Goal: Download file/media

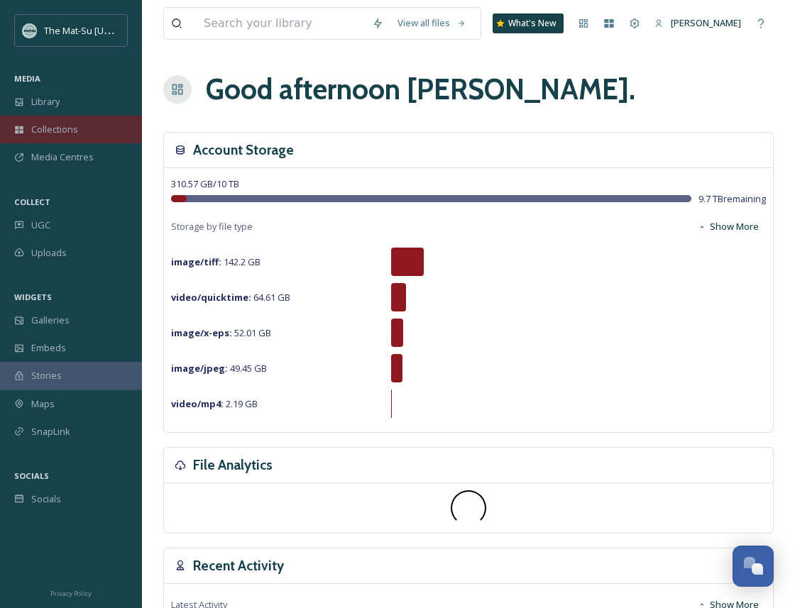
click at [55, 131] on span "Collections" at bounding box center [54, 129] width 47 height 13
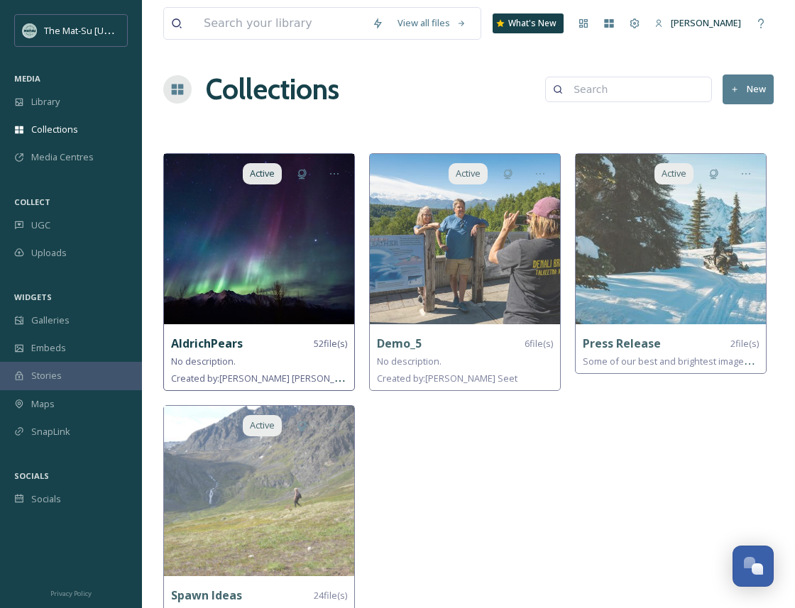
click at [266, 238] on img at bounding box center [259, 239] width 190 height 170
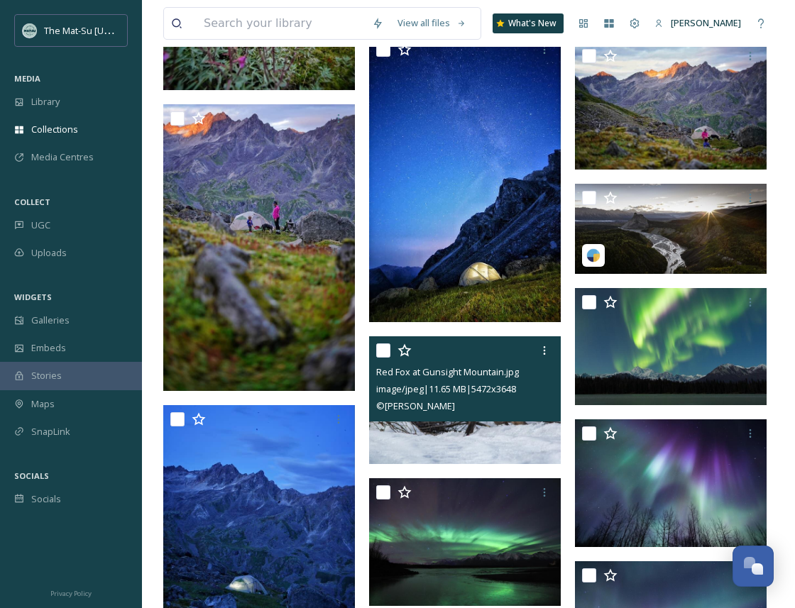
scroll to position [447, 0]
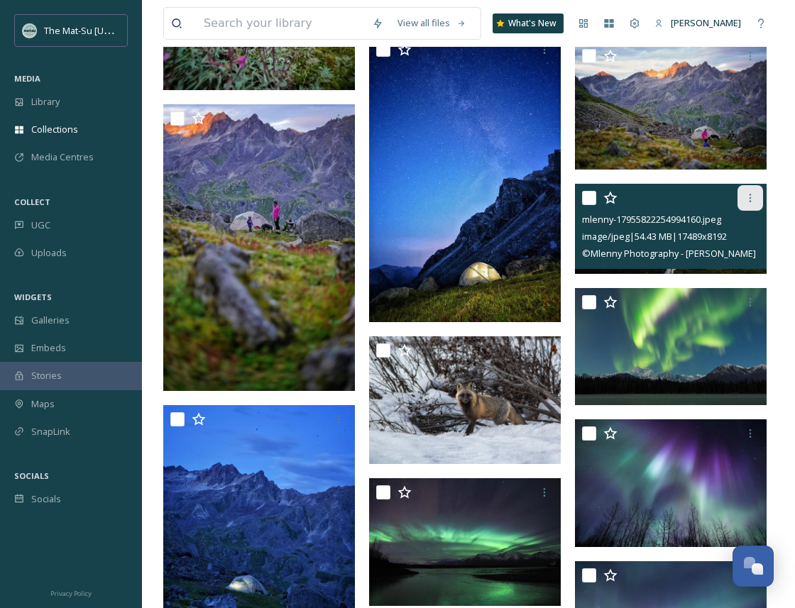
click at [753, 196] on icon at bounding box center [750, 197] width 11 height 11
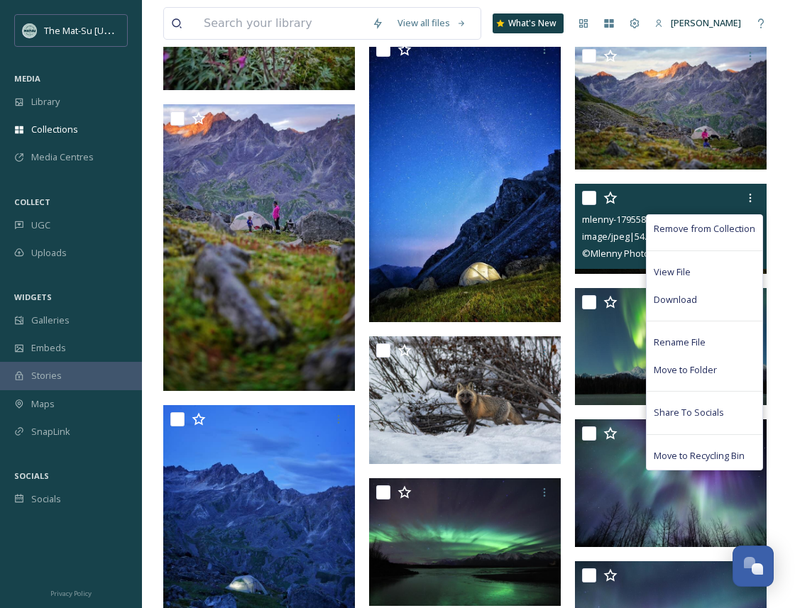
click at [670, 196] on div "Remove from Collection View File Download Rename File Move to Folder Share To S…" at bounding box center [672, 198] width 181 height 26
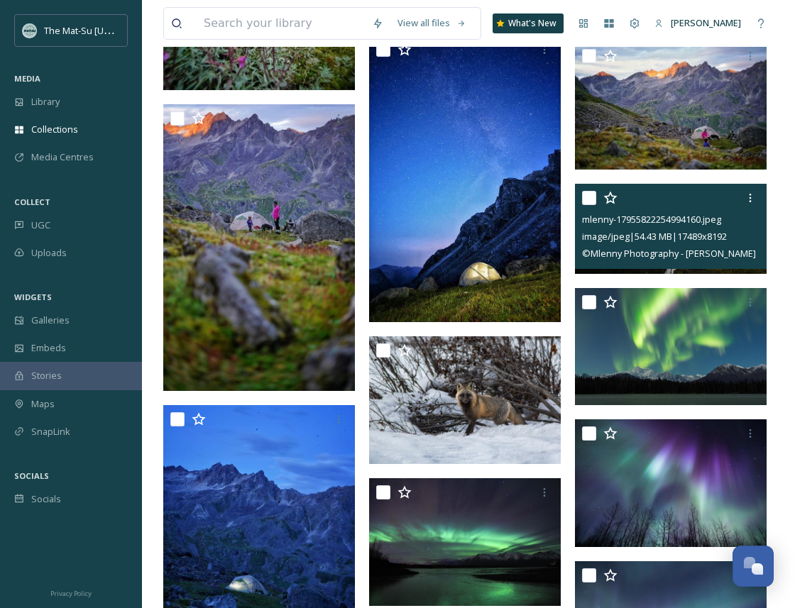
click at [668, 230] on span "image/jpeg | 54.43 MB | 17489 x 8192" at bounding box center [654, 236] width 145 height 13
click at [752, 197] on icon at bounding box center [750, 197] width 11 height 11
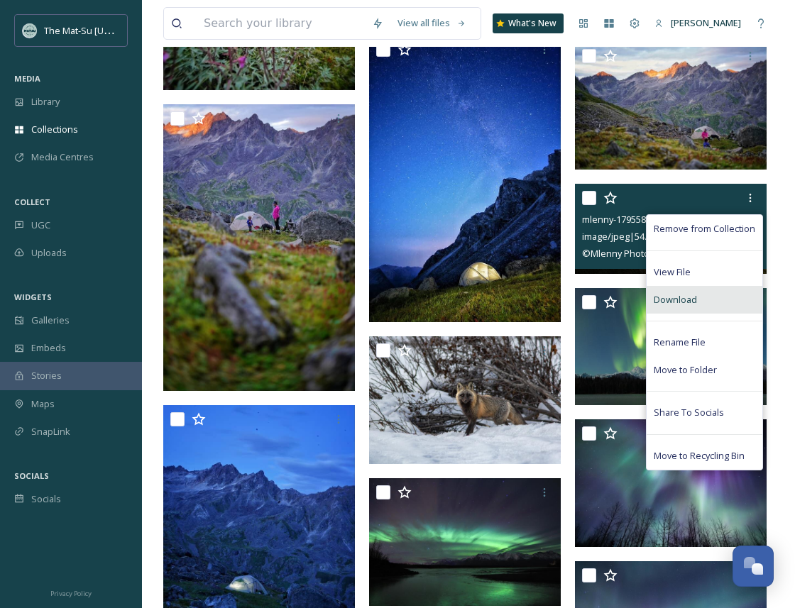
click at [694, 297] on span "Download" at bounding box center [675, 299] width 43 height 13
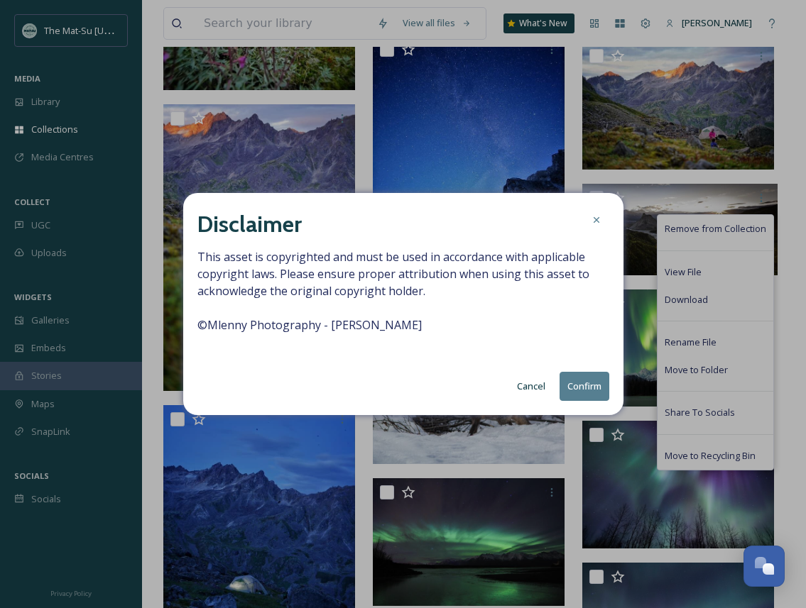
click at [583, 385] on button "Confirm" at bounding box center [584, 386] width 50 height 29
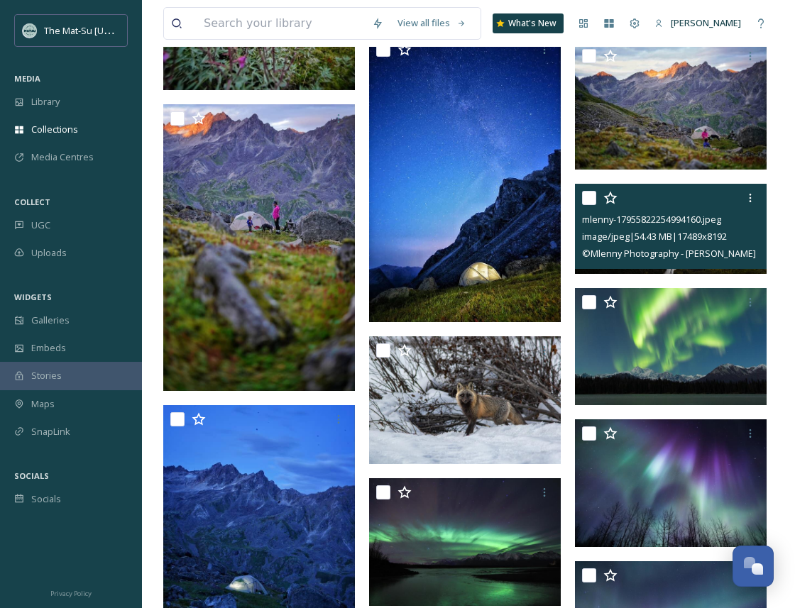
click at [704, 236] on span "image/jpeg | 54.43 MB | 17489 x 8192" at bounding box center [654, 236] width 145 height 13
click at [753, 194] on icon at bounding box center [750, 197] width 11 height 11
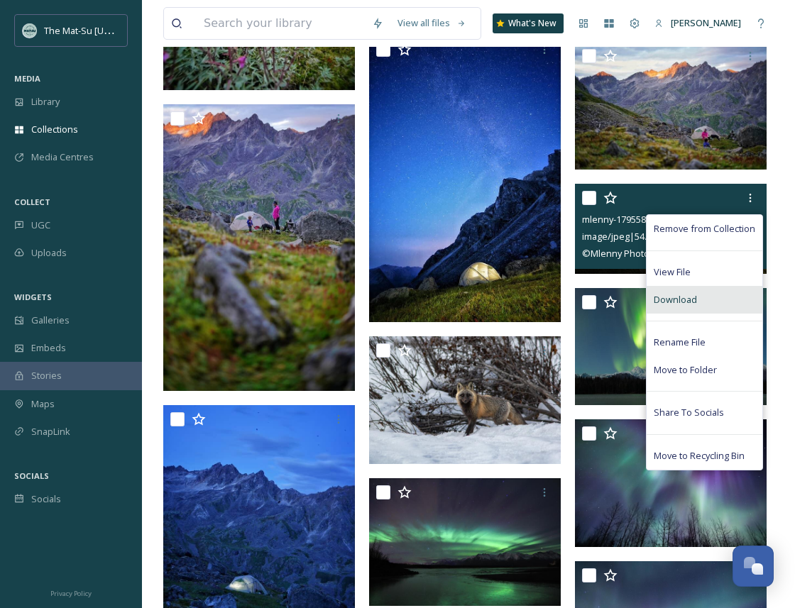
click at [701, 295] on div "Download" at bounding box center [705, 300] width 116 height 28
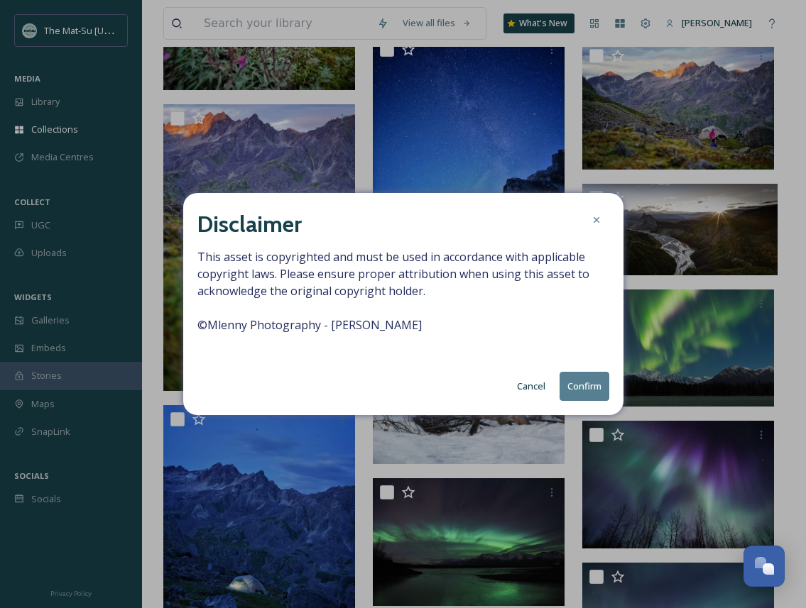
drag, startPoint x: 443, startPoint y: 327, endPoint x: 197, endPoint y: 328, distance: 246.3
click at [197, 328] on span "This asset is copyrighted and must be used in accordance with applicable copyri…" at bounding box center [403, 299] width 412 height 102
copy span "© Mlenny Photography - [PERSON_NAME]"
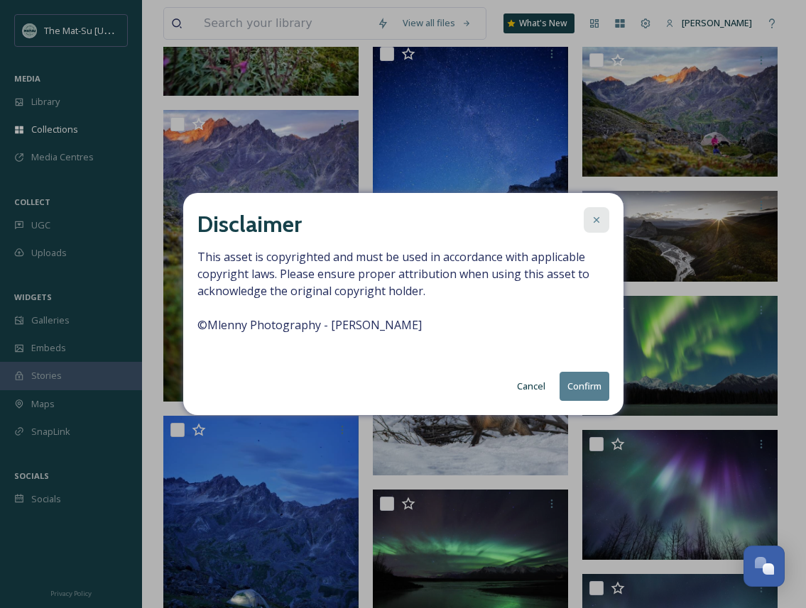
click at [594, 222] on icon at bounding box center [596, 219] width 11 height 11
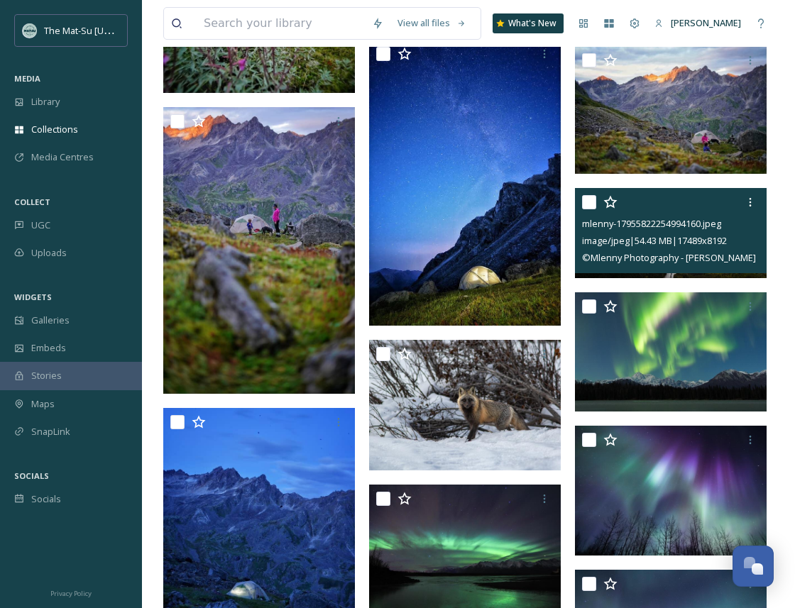
click at [664, 233] on div "image/jpeg | 54.43 MB | 17489 x 8192" at bounding box center [672, 240] width 181 height 17
click at [752, 204] on icon at bounding box center [750, 202] width 11 height 11
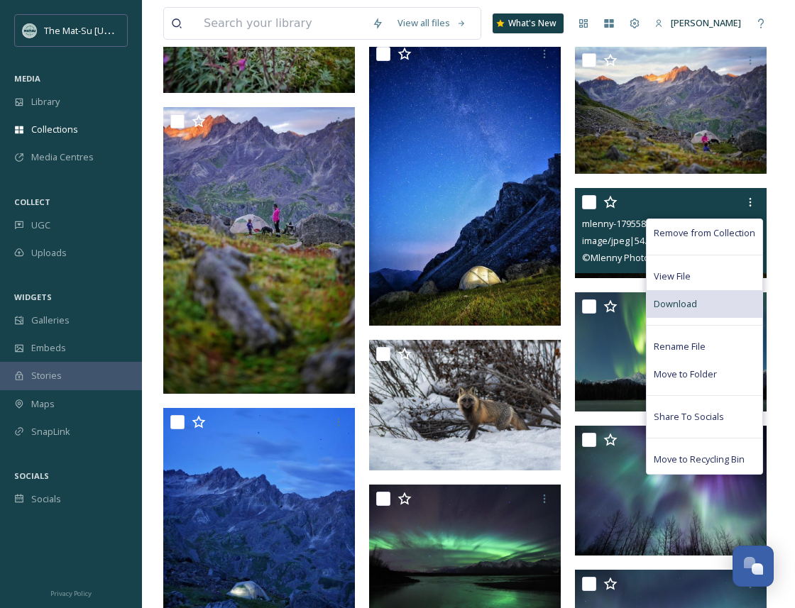
click at [673, 303] on span "Download" at bounding box center [675, 303] width 43 height 13
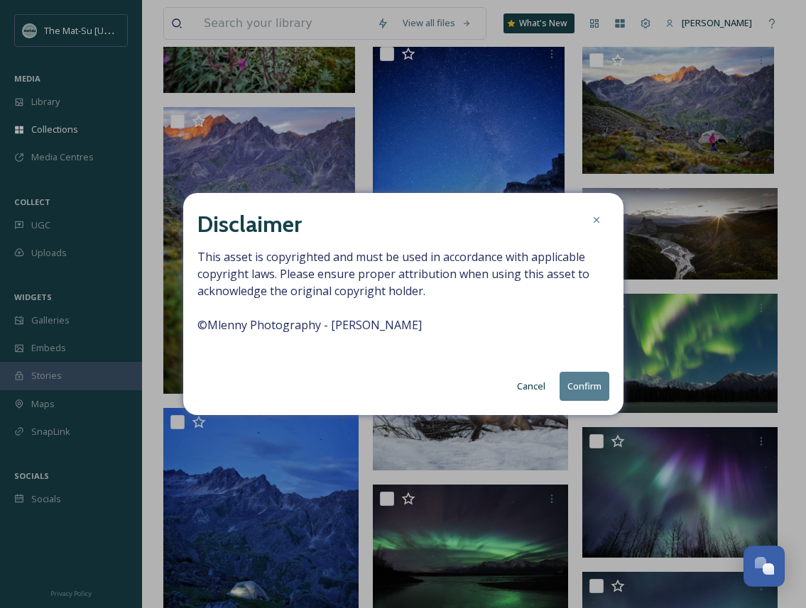
drag, startPoint x: 438, startPoint y: 327, endPoint x: 196, endPoint y: 324, distance: 242.1
click at [196, 324] on div "Disclaimer This asset is copyrighted and must be used in accordance with applic…" at bounding box center [403, 304] width 440 height 222
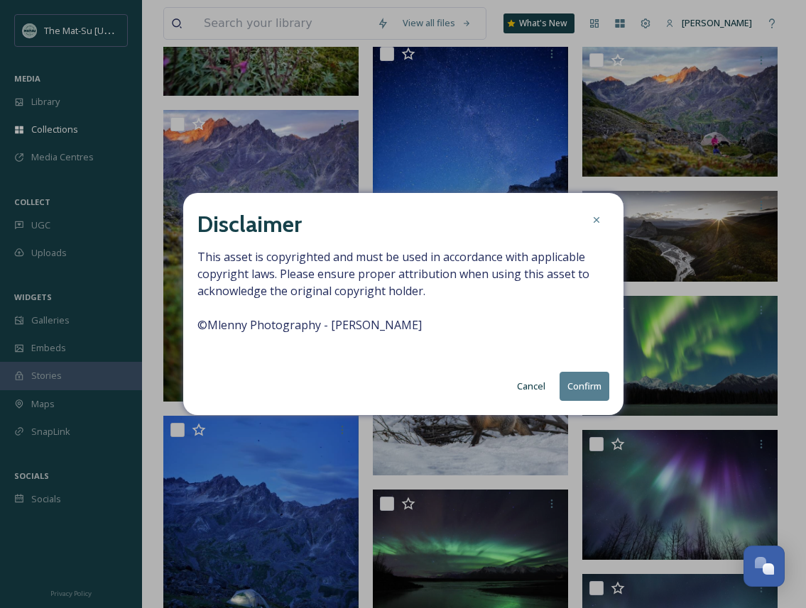
copy span "© Mlenny Photography - [PERSON_NAME]"
click at [593, 224] on icon at bounding box center [596, 219] width 11 height 11
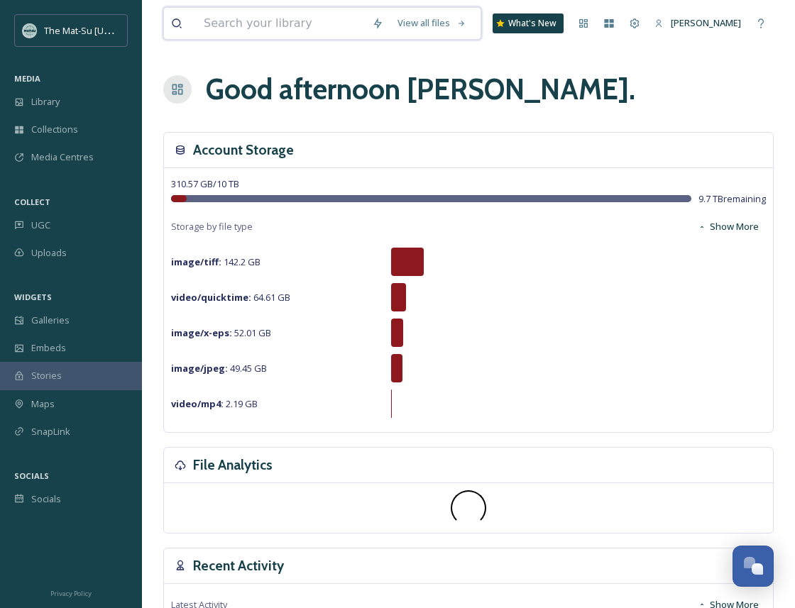
click at [232, 33] on input at bounding box center [281, 23] width 168 height 31
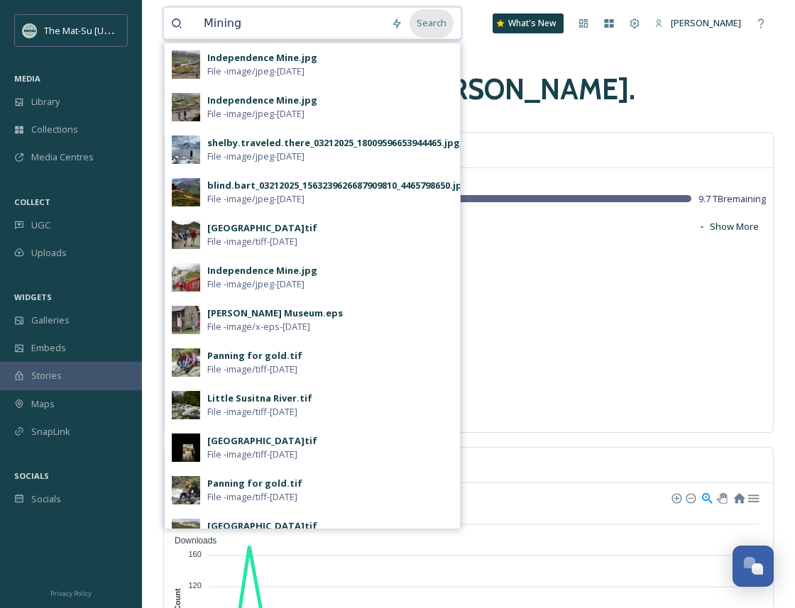
type input "Mining"
click at [440, 13] on div "Search" at bounding box center [432, 23] width 44 height 28
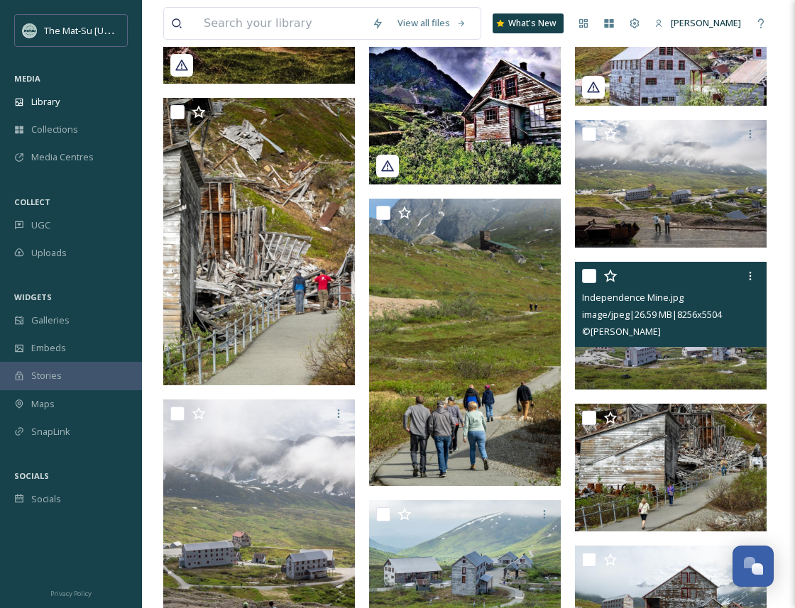
scroll to position [1307, 0]
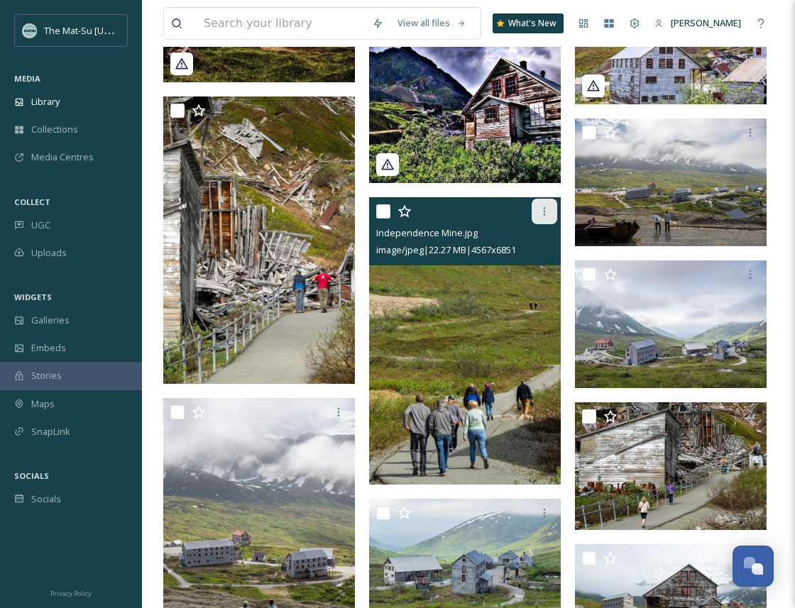
click at [544, 213] on icon at bounding box center [544, 211] width 11 height 11
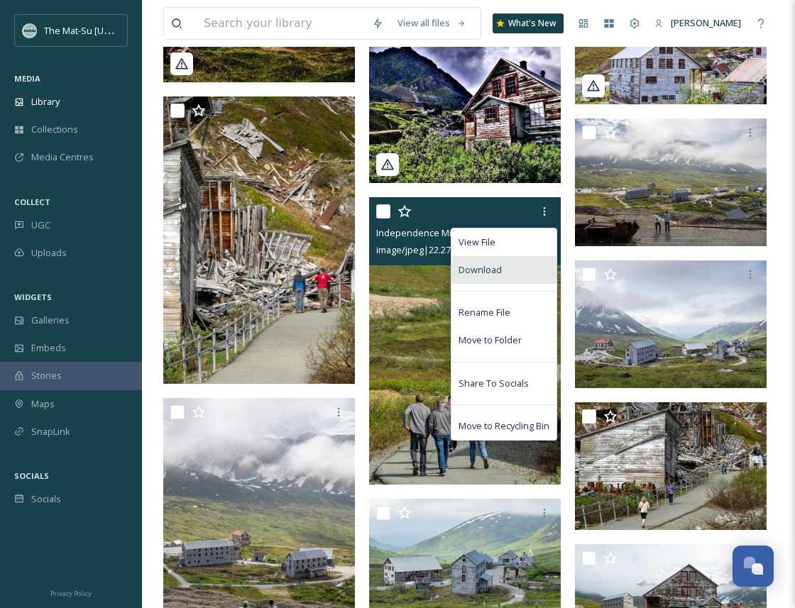
click at [497, 272] on span "Download" at bounding box center [480, 269] width 43 height 13
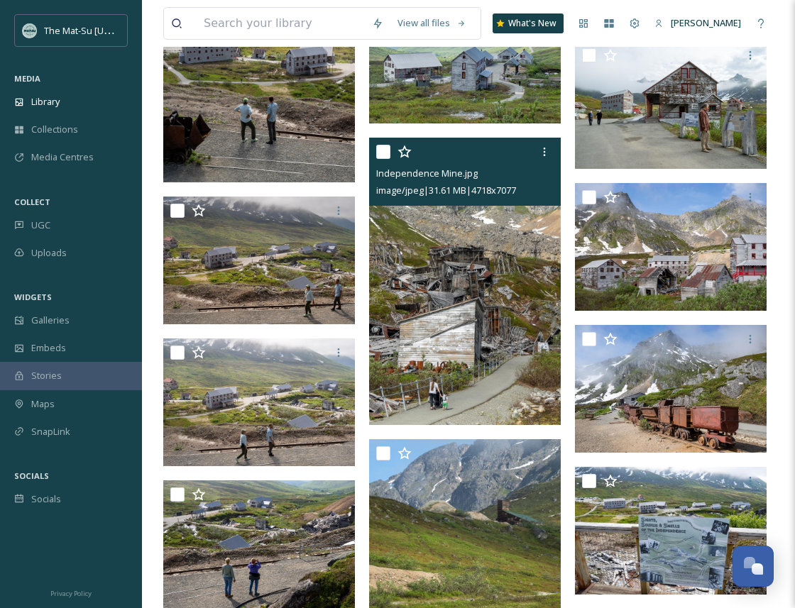
scroll to position [1788, 0]
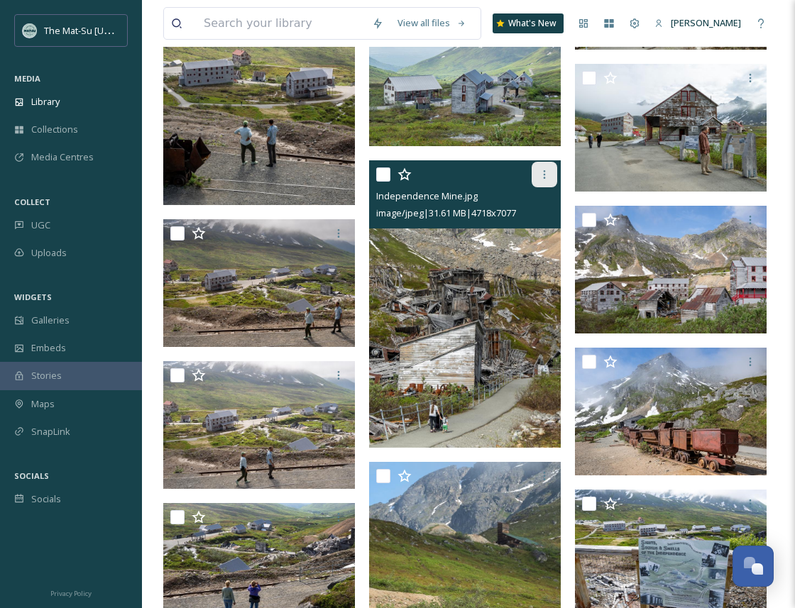
click at [546, 172] on icon at bounding box center [544, 174] width 11 height 11
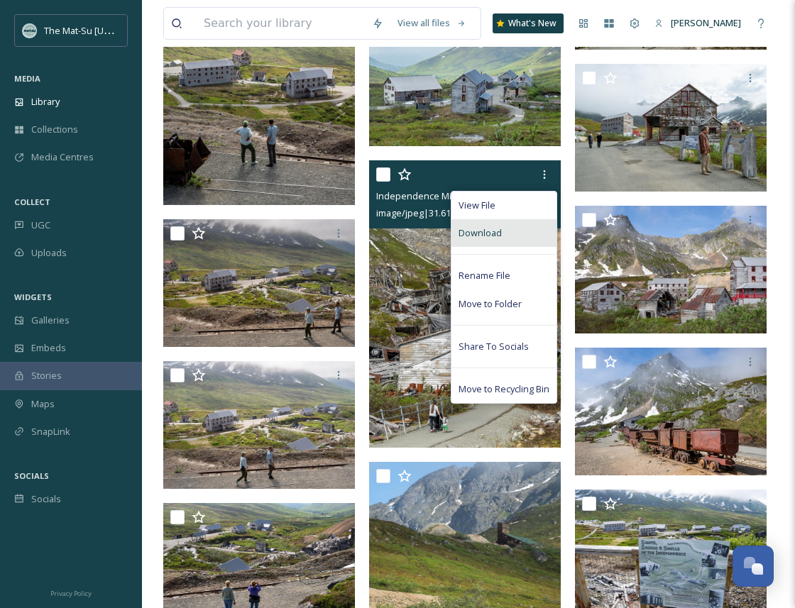
click at [500, 229] on span "Download" at bounding box center [480, 232] width 43 height 13
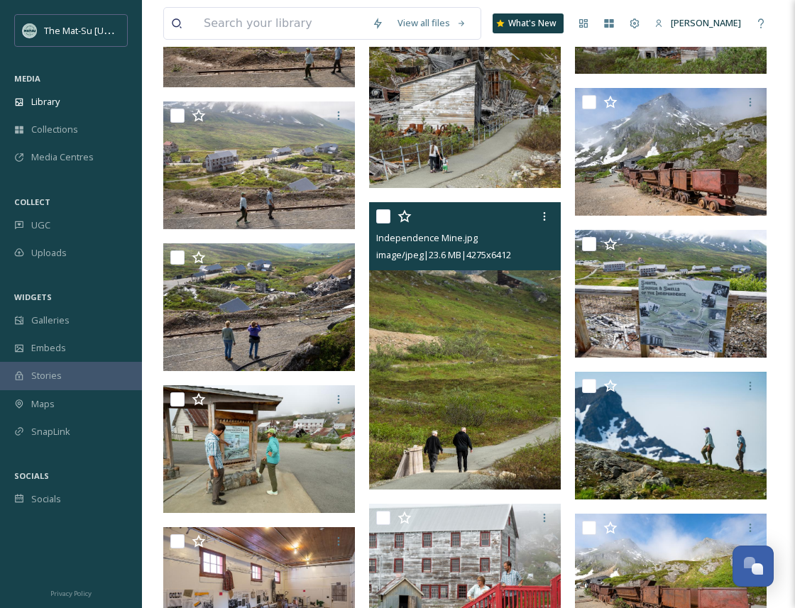
scroll to position [2048, 0]
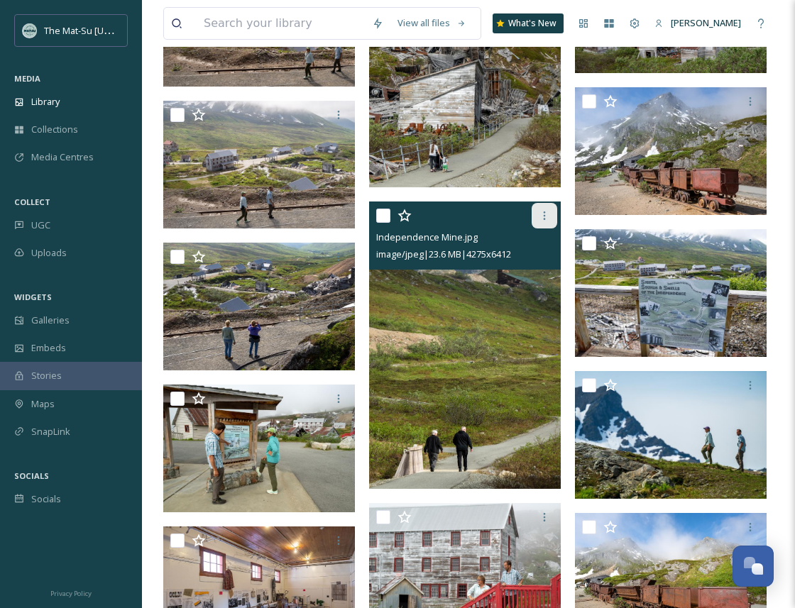
click at [544, 217] on icon at bounding box center [544, 215] width 11 height 11
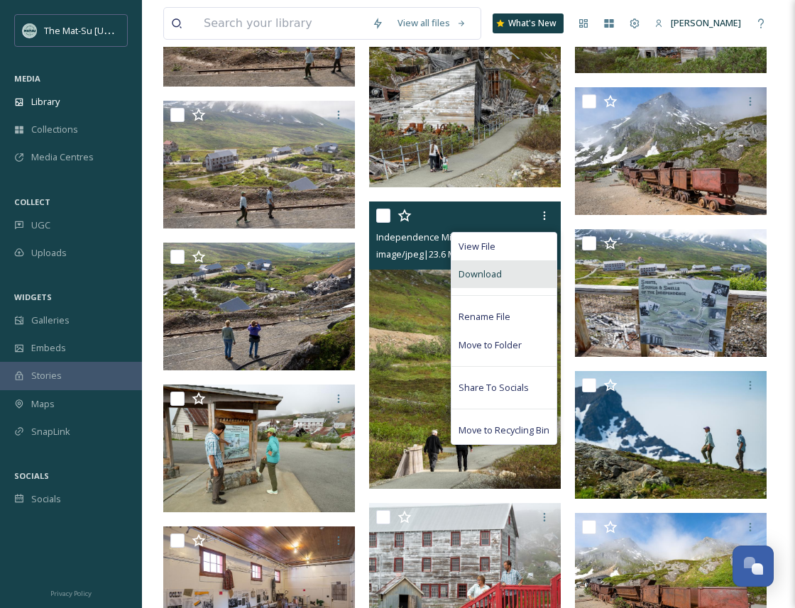
click at [503, 273] on div "Download" at bounding box center [503, 275] width 105 height 28
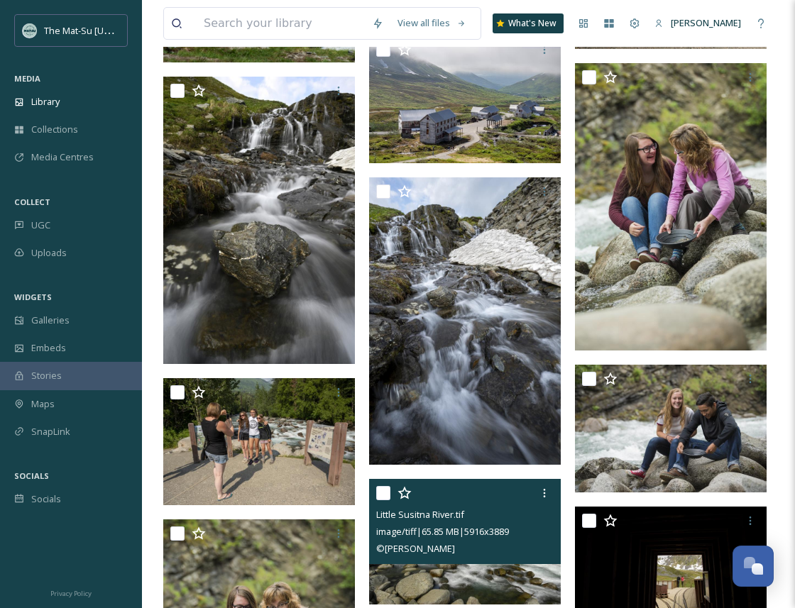
scroll to position [3342, 0]
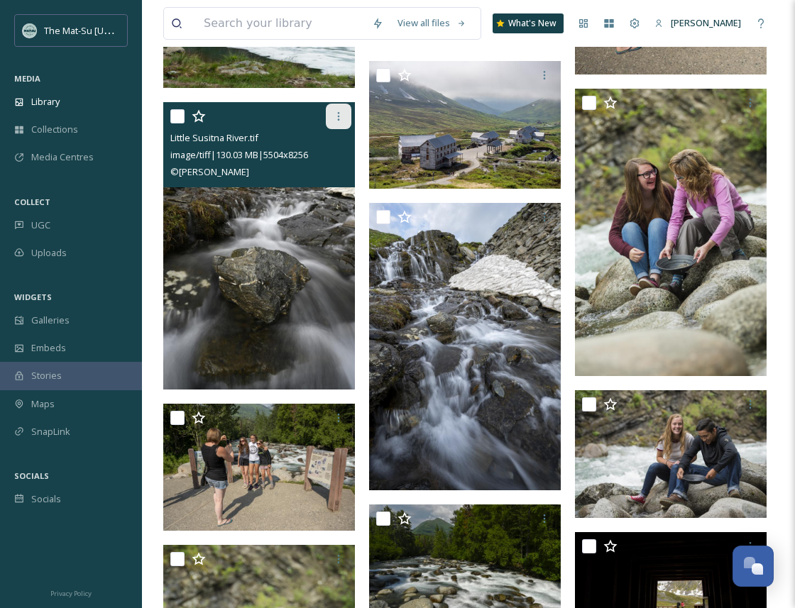
click at [336, 107] on div at bounding box center [339, 117] width 26 height 26
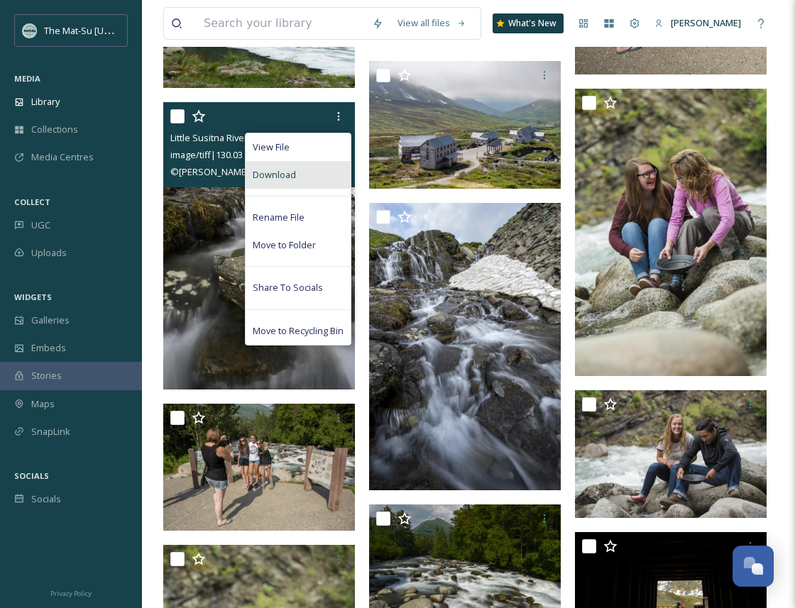
click at [292, 172] on span "Download" at bounding box center [274, 174] width 43 height 13
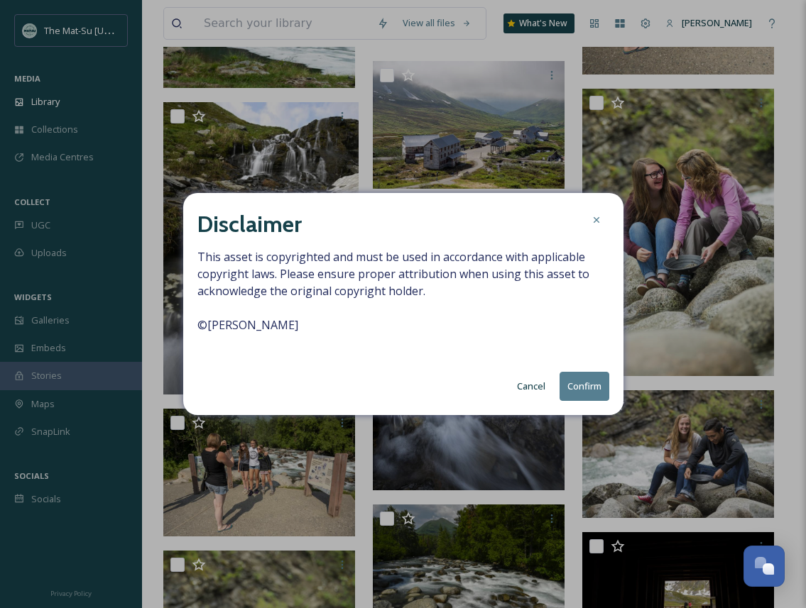
click at [580, 386] on button "Confirm" at bounding box center [584, 386] width 50 height 29
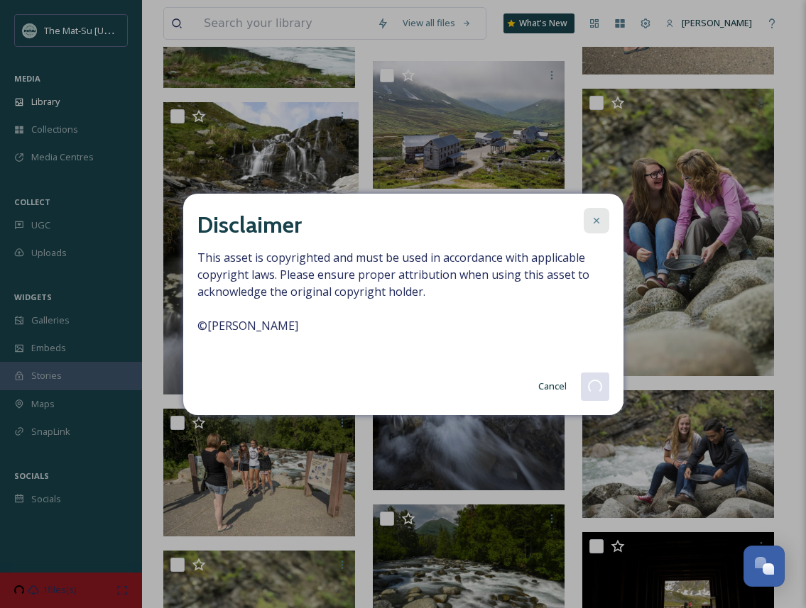
click at [598, 217] on icon at bounding box center [596, 220] width 11 height 11
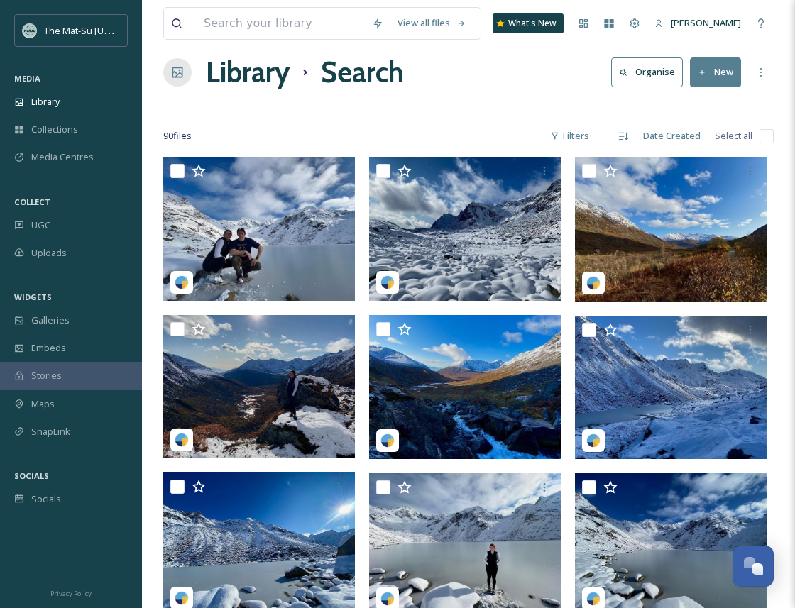
scroll to position [0, 0]
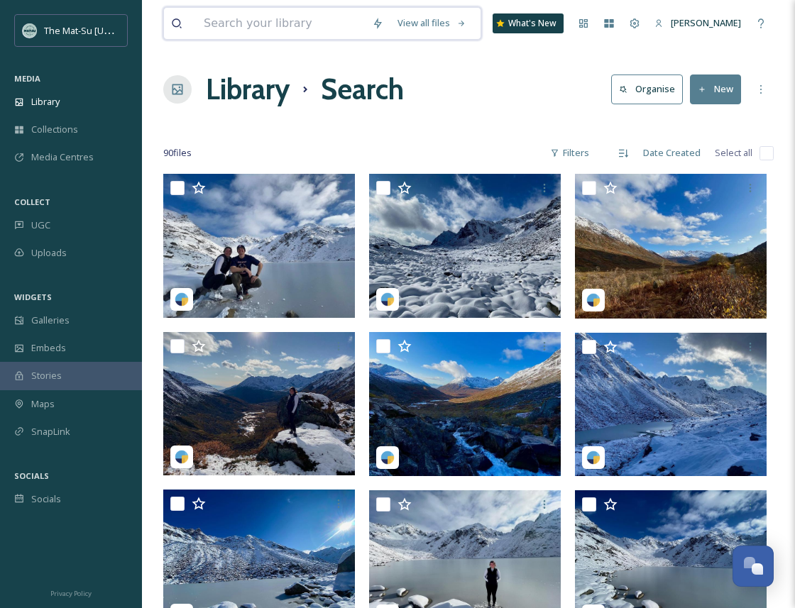
click at [255, 15] on input at bounding box center [281, 23] width 168 height 31
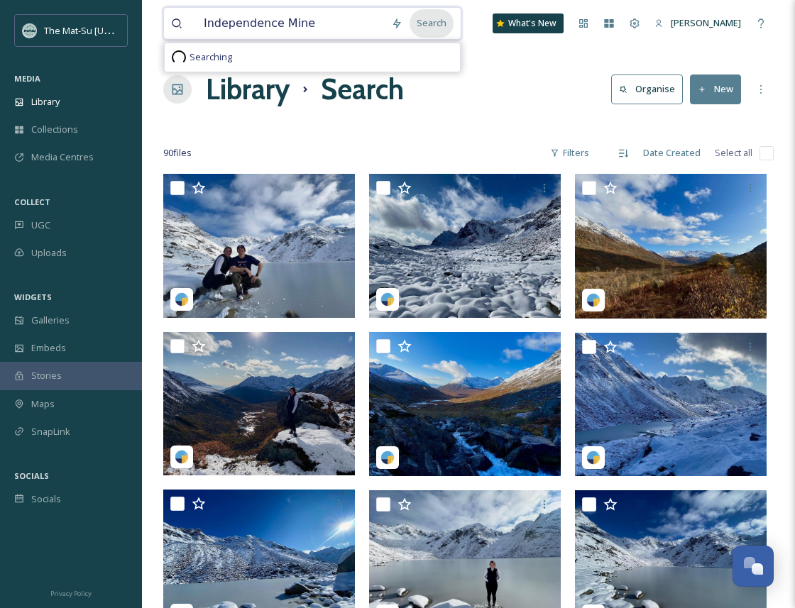
type input "Independence Mine"
click at [432, 23] on div "Search" at bounding box center [432, 23] width 44 height 28
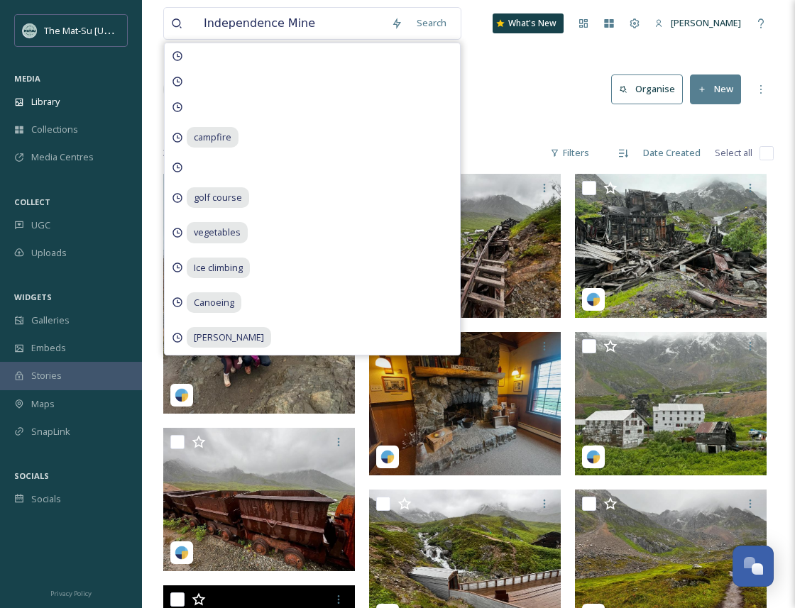
click at [542, 93] on div "Library Search Organise New" at bounding box center [468, 89] width 611 height 43
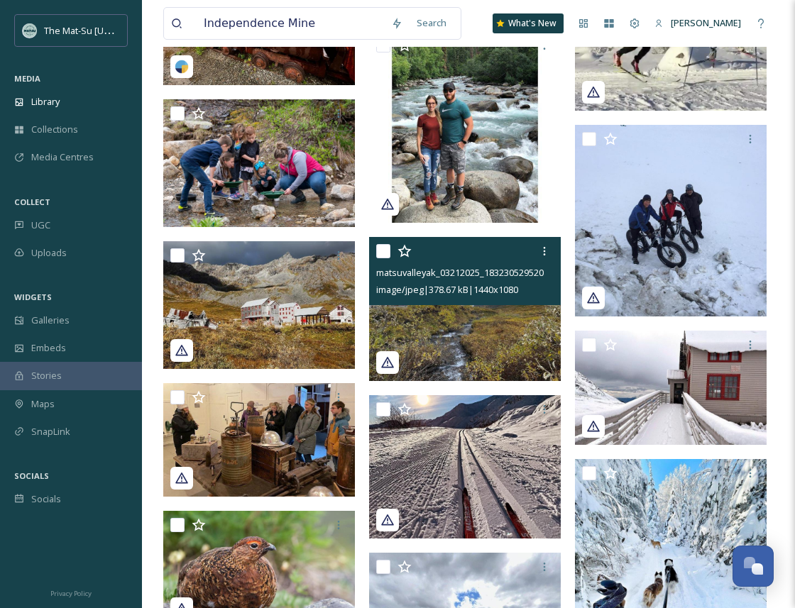
scroll to position [1554, 0]
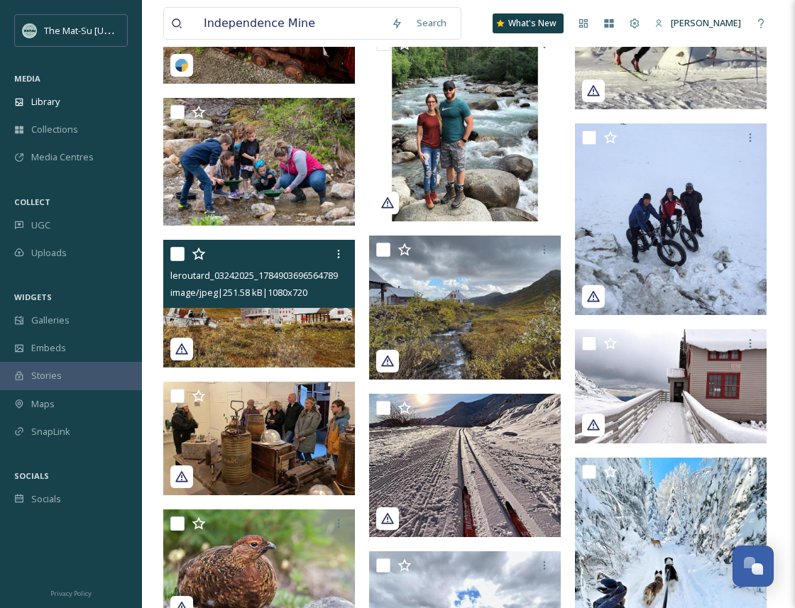
click at [279, 332] on img at bounding box center [259, 303] width 192 height 128
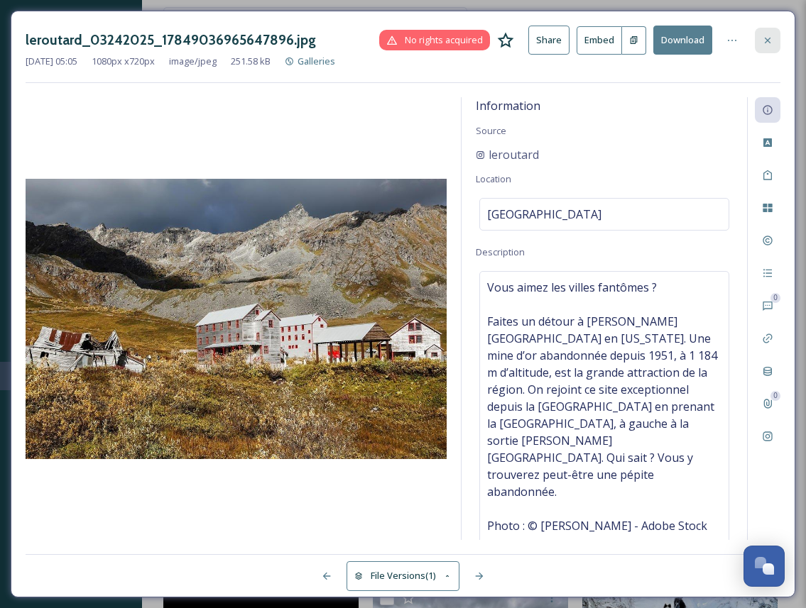
click at [766, 40] on icon at bounding box center [767, 40] width 11 height 11
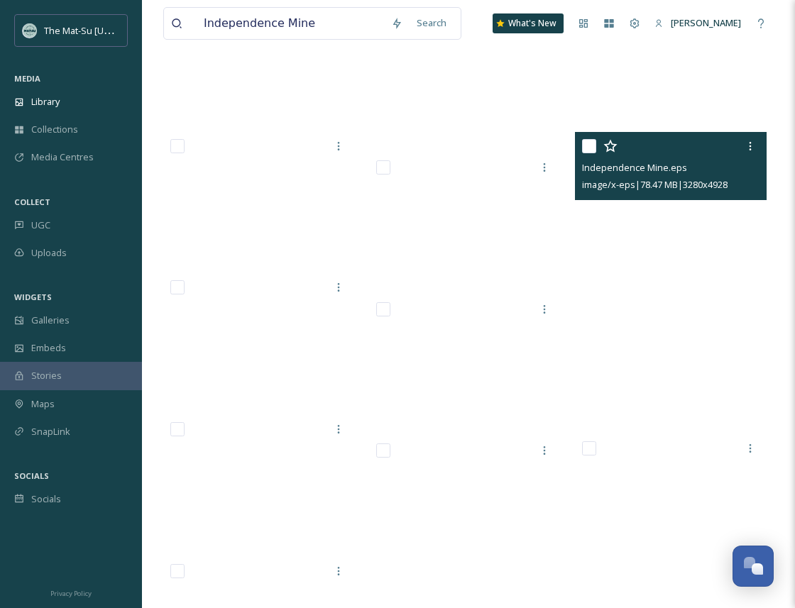
scroll to position [18975, 0]
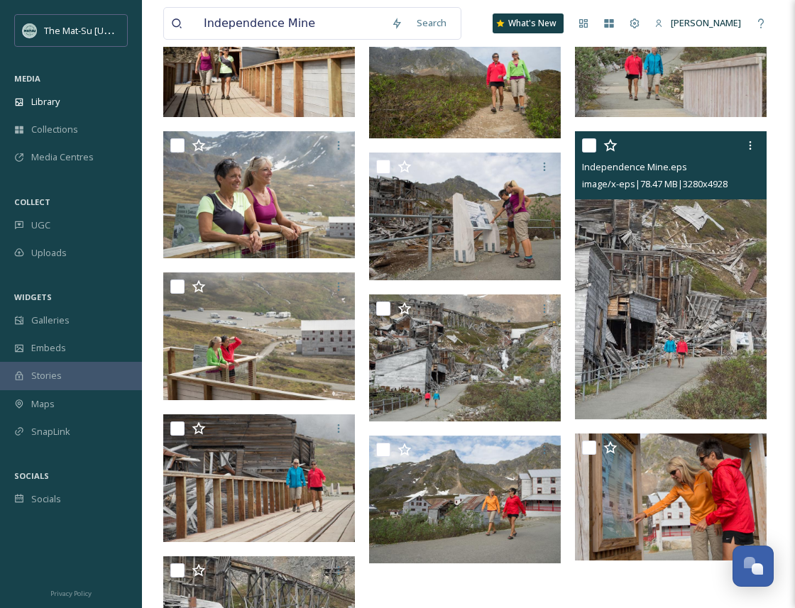
click at [710, 280] on img at bounding box center [671, 275] width 192 height 288
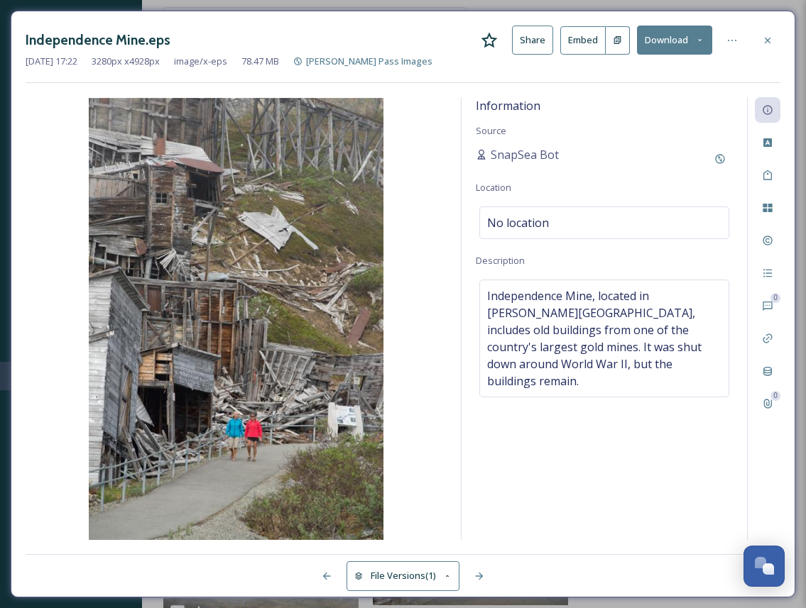
click at [674, 39] on button "Download" at bounding box center [674, 40] width 75 height 29
click at [765, 38] on icon at bounding box center [768, 40] width 6 height 6
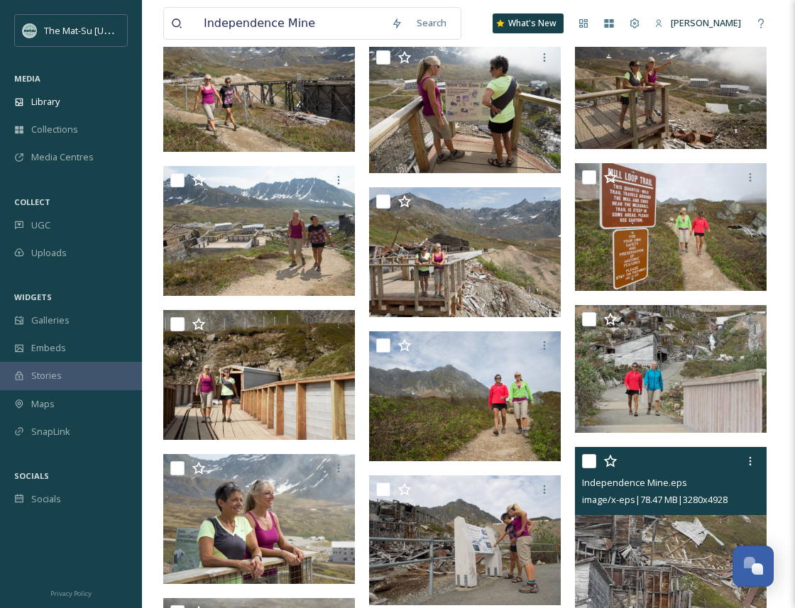
click at [660, 564] on img at bounding box center [671, 591] width 192 height 288
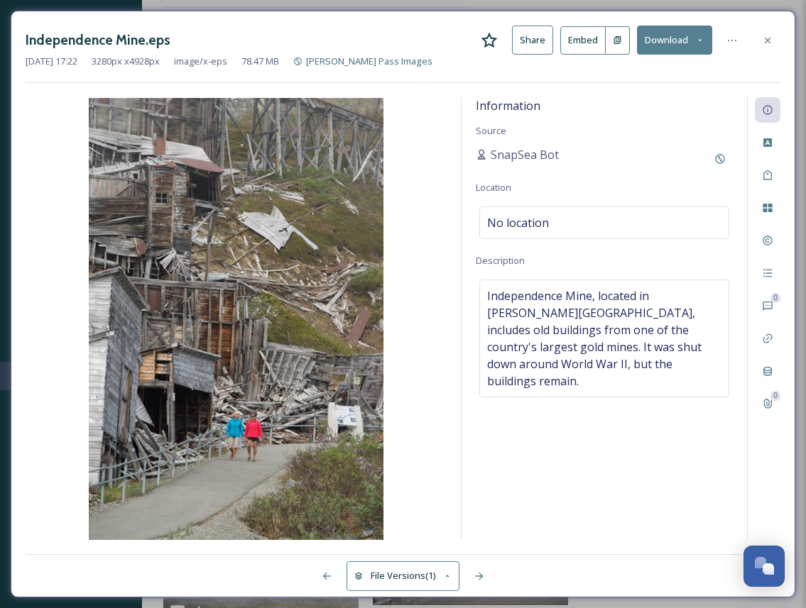
click at [686, 44] on button "Download" at bounding box center [674, 40] width 75 height 29
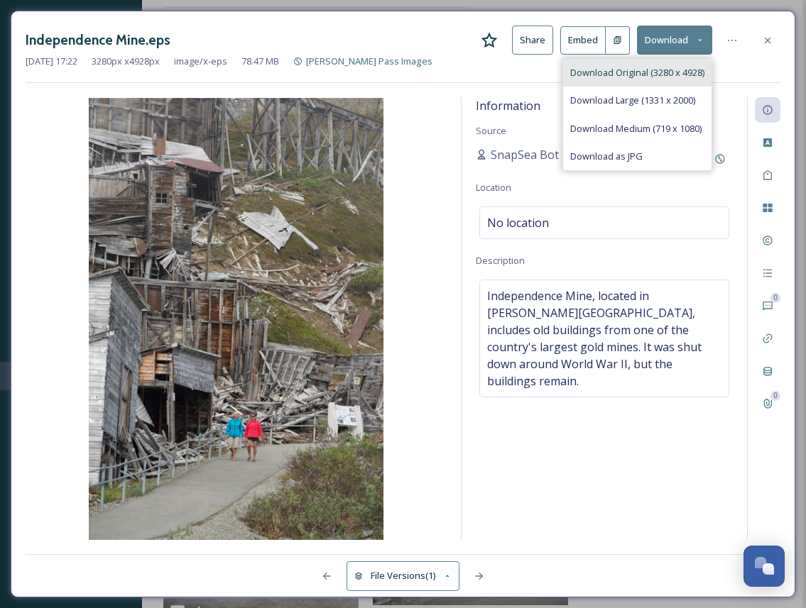
click at [652, 73] on span "Download Original (3280 x 4928)" at bounding box center [637, 72] width 134 height 13
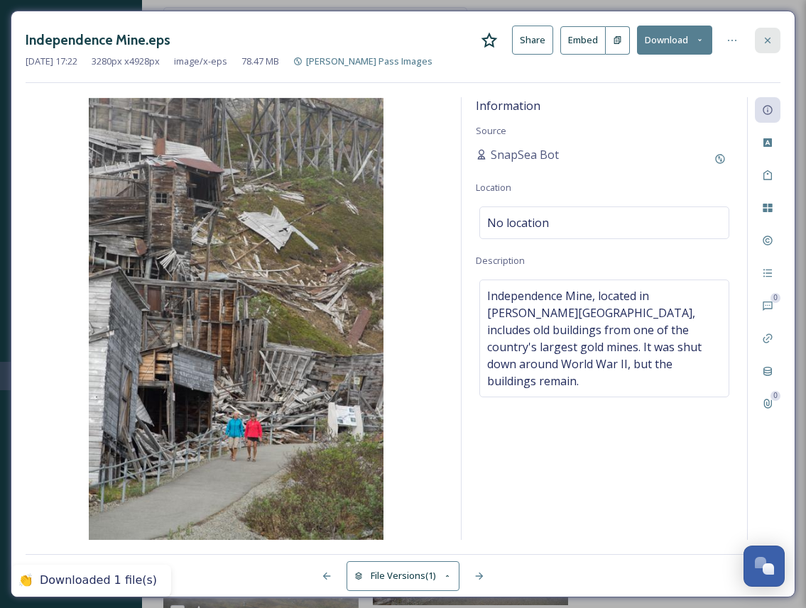
click at [765, 40] on icon at bounding box center [767, 40] width 11 height 11
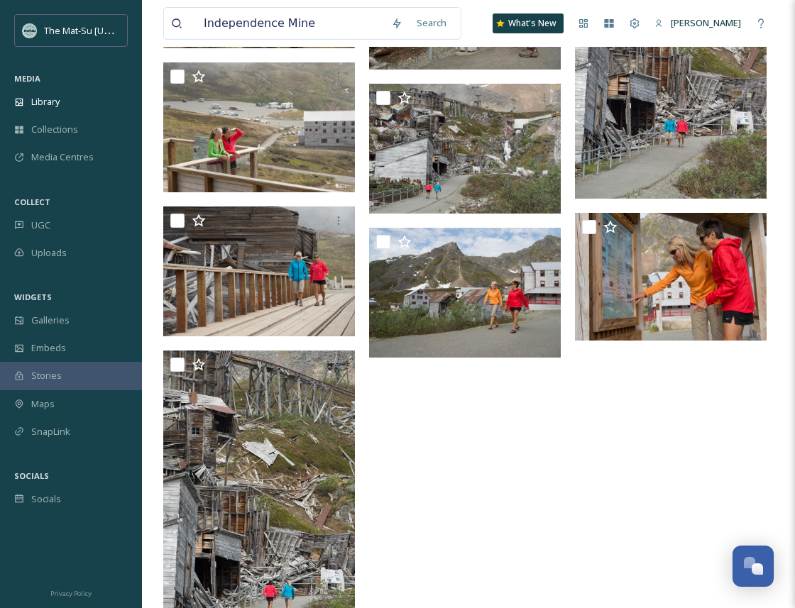
scroll to position [19497, 0]
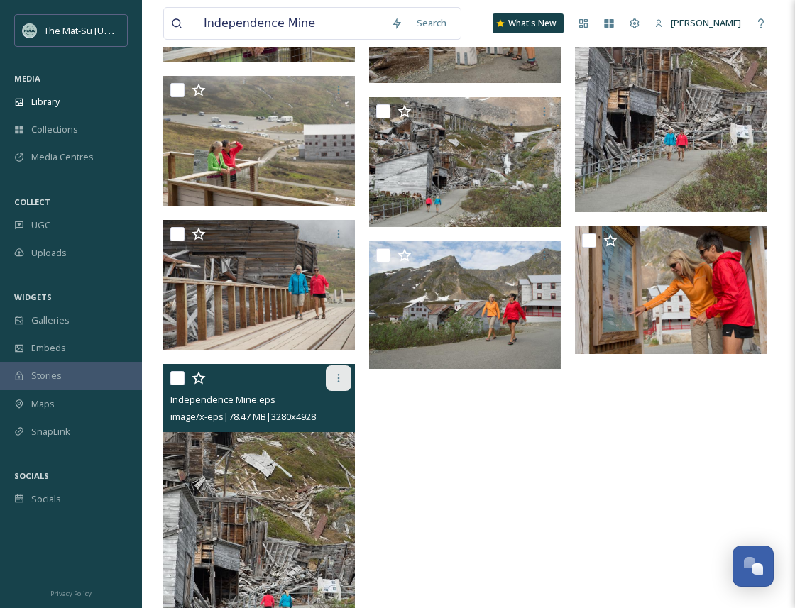
click at [336, 381] on icon at bounding box center [338, 378] width 11 height 11
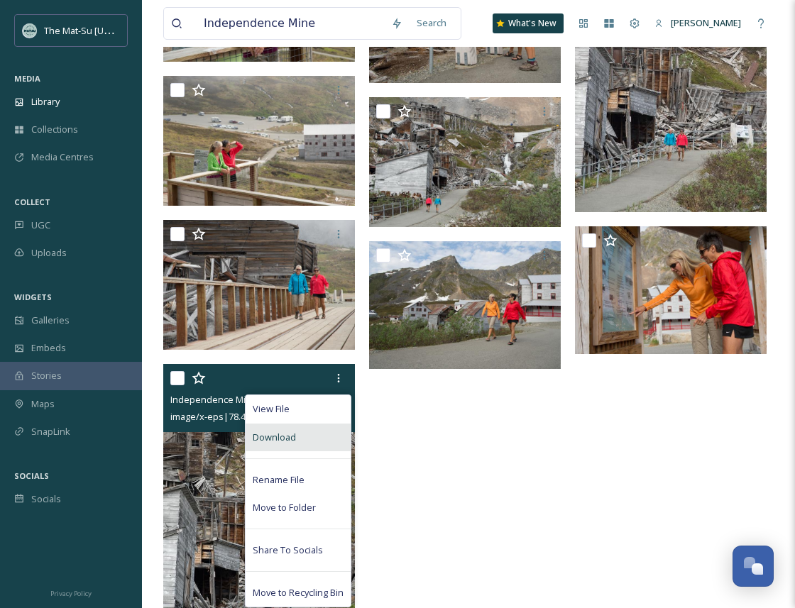
click at [302, 441] on div "Download" at bounding box center [298, 438] width 105 height 28
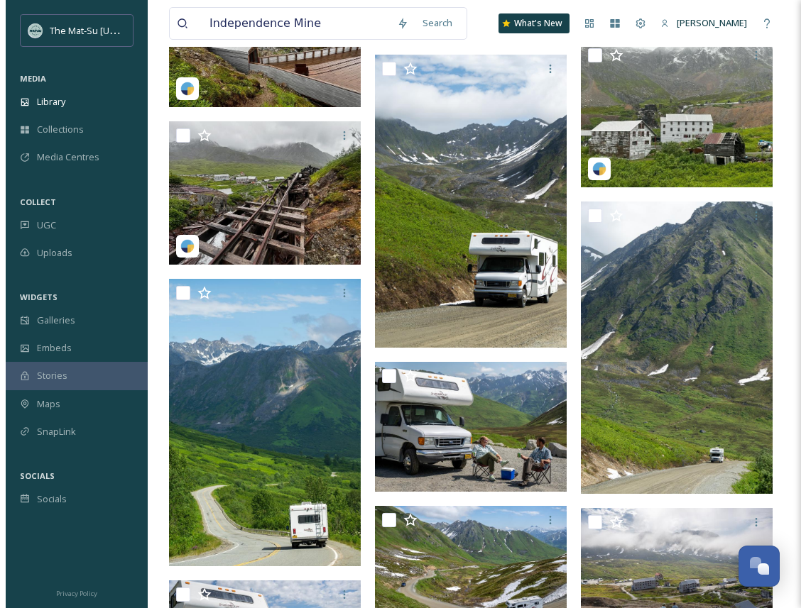
scroll to position [4890, 0]
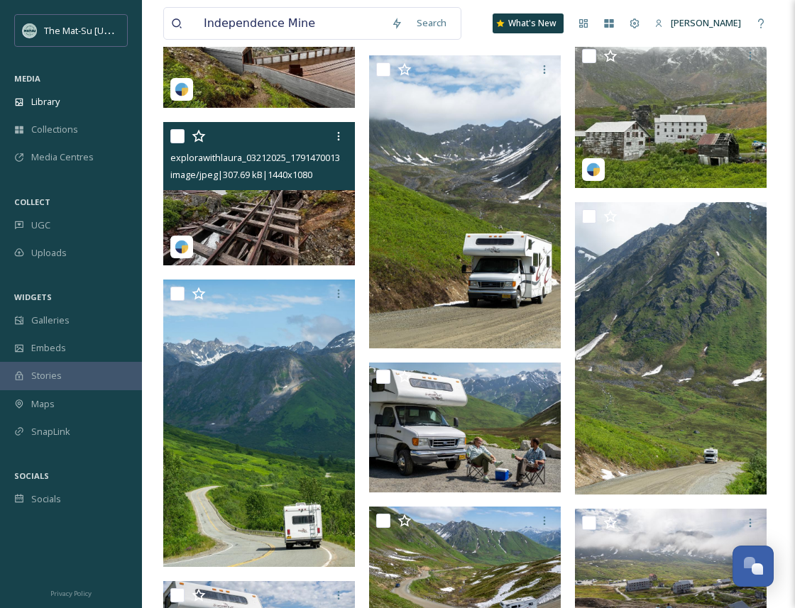
click at [299, 221] on img at bounding box center [259, 194] width 192 height 144
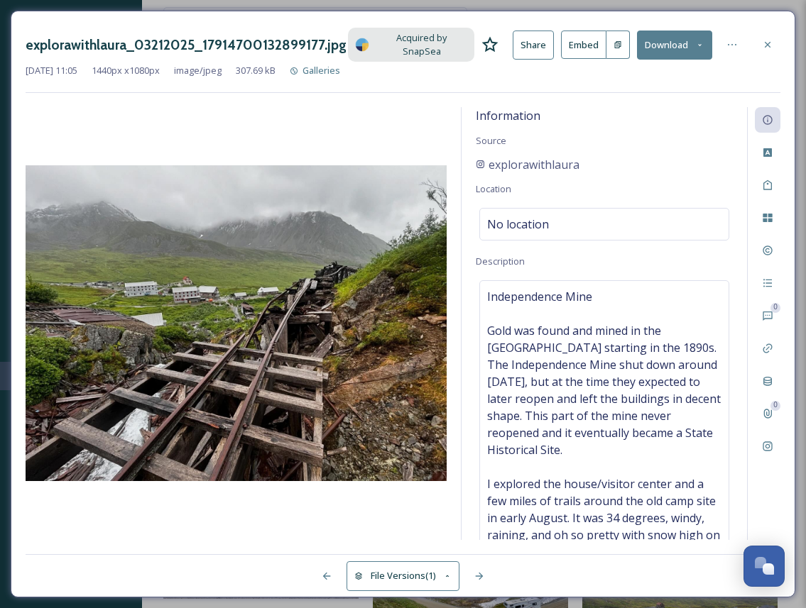
click at [674, 41] on button "Download" at bounding box center [674, 45] width 75 height 29
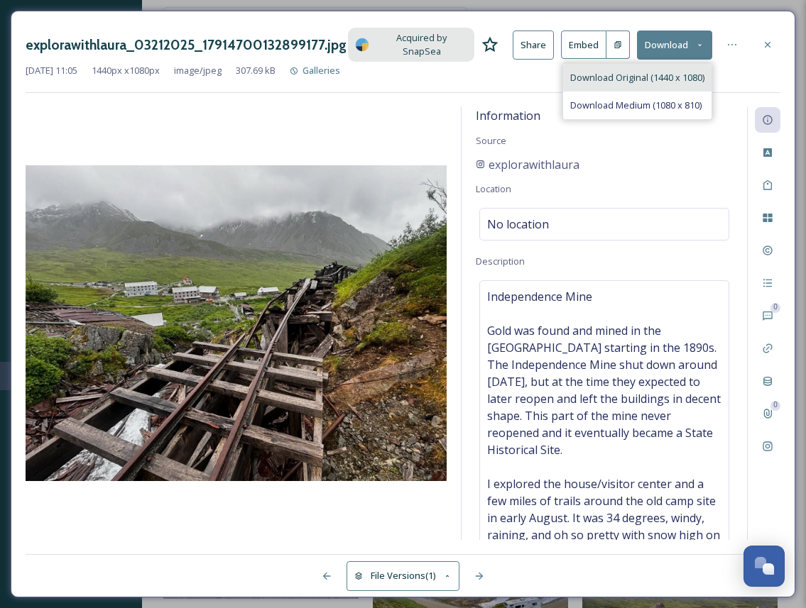
click at [644, 73] on span "Download Original (1440 x 1080)" at bounding box center [637, 77] width 134 height 13
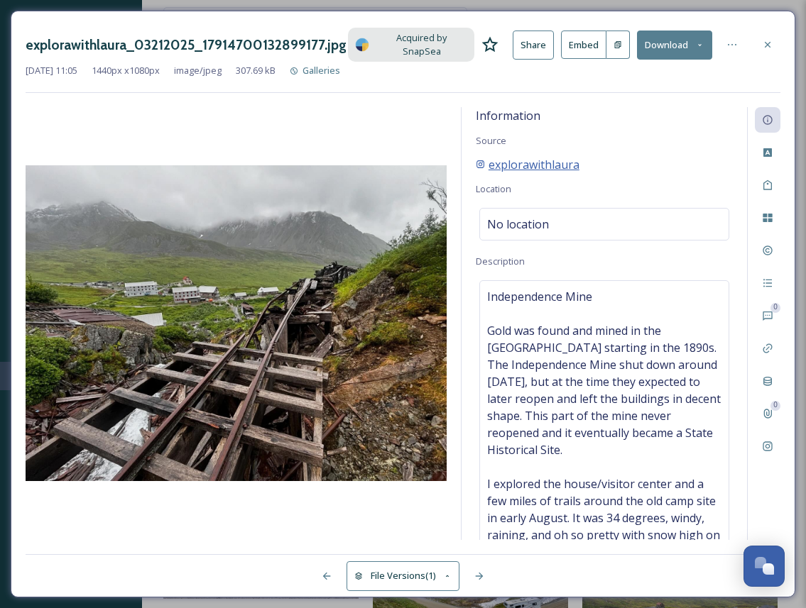
click at [567, 156] on span "explorawithlaura" at bounding box center [533, 164] width 91 height 17
drag, startPoint x: 594, startPoint y: 157, endPoint x: 483, endPoint y: 155, distance: 110.8
click at [483, 156] on div "explorawithlaura" at bounding box center [604, 164] width 257 height 17
copy span "explorawithlaura"
click at [585, 156] on div "explorawithlaura" at bounding box center [604, 164] width 257 height 17
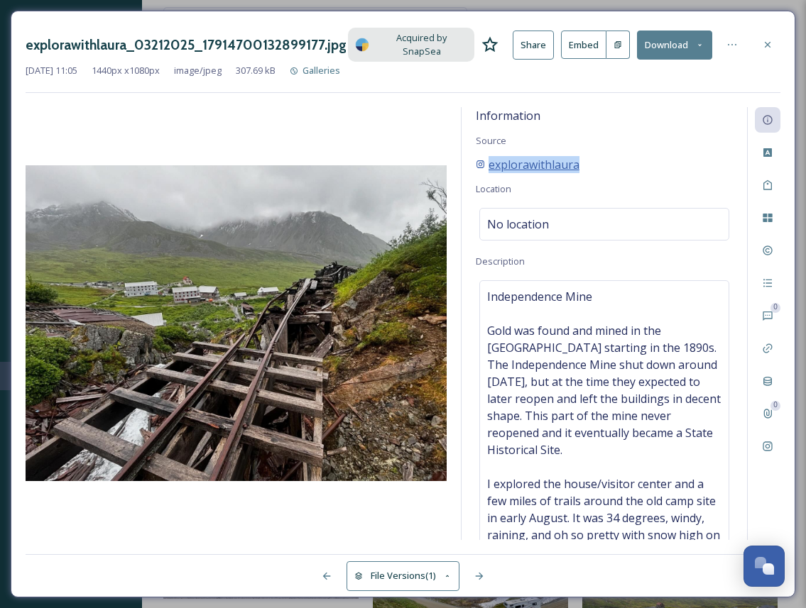
drag, startPoint x: 581, startPoint y: 158, endPoint x: 489, endPoint y: 157, distance: 91.6
click at [489, 157] on div "explorawithlaura" at bounding box center [604, 164] width 257 height 17
copy span "explorawithlaura"
